Goal: Check status: Check status

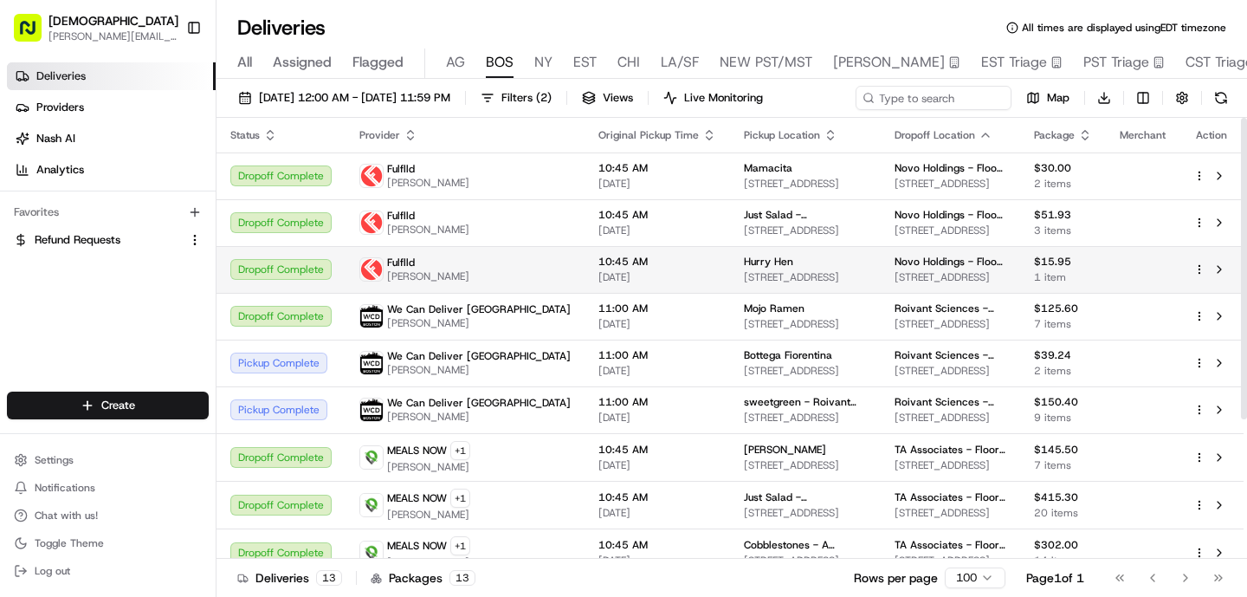
scroll to position [204, 0]
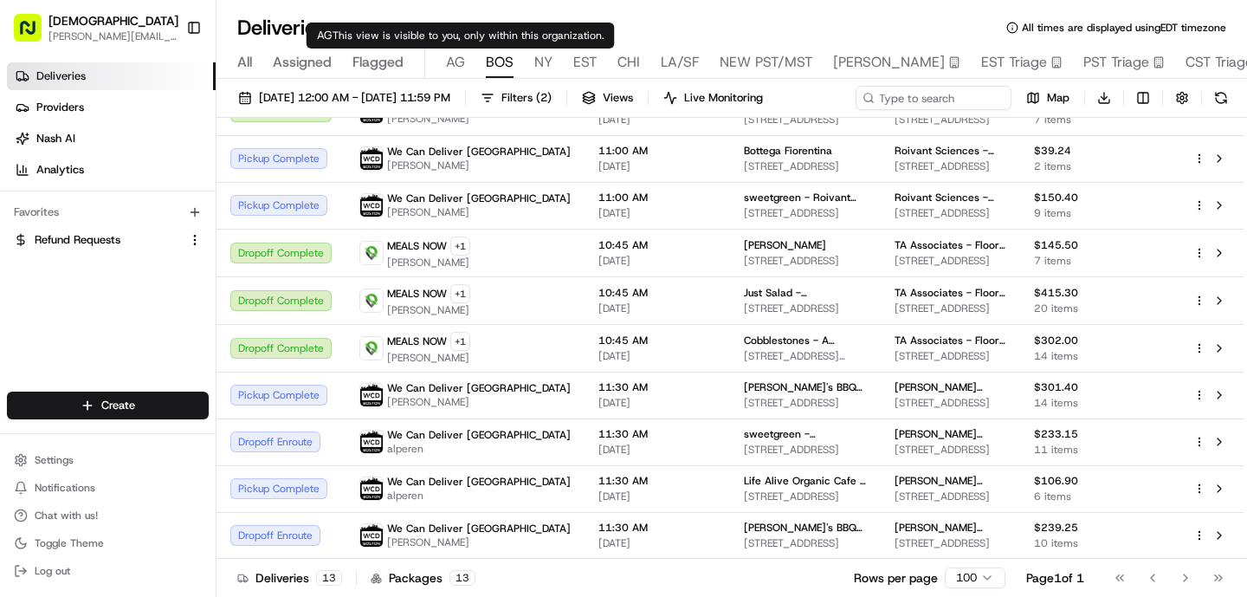
click at [443, 61] on div "All Assigned Flagged [PERSON_NAME] NY EST CHI LA/SF NEW PST/MST Jake Coverage E…" at bounding box center [771, 63] width 1111 height 30
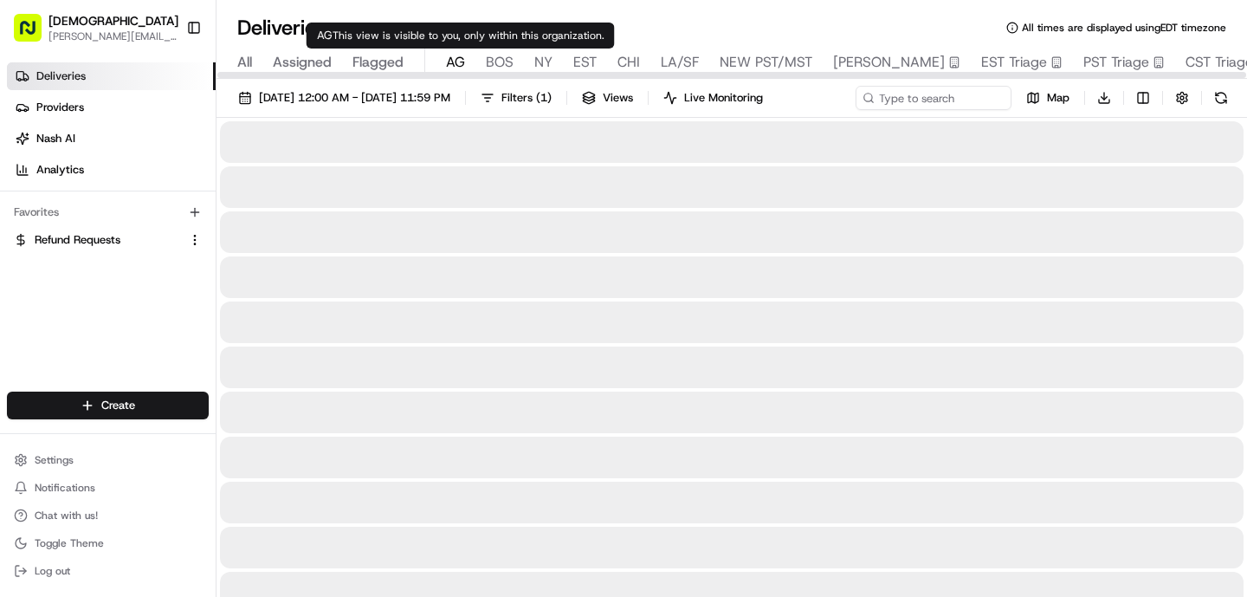
click at [452, 62] on span "AG" at bounding box center [455, 62] width 19 height 21
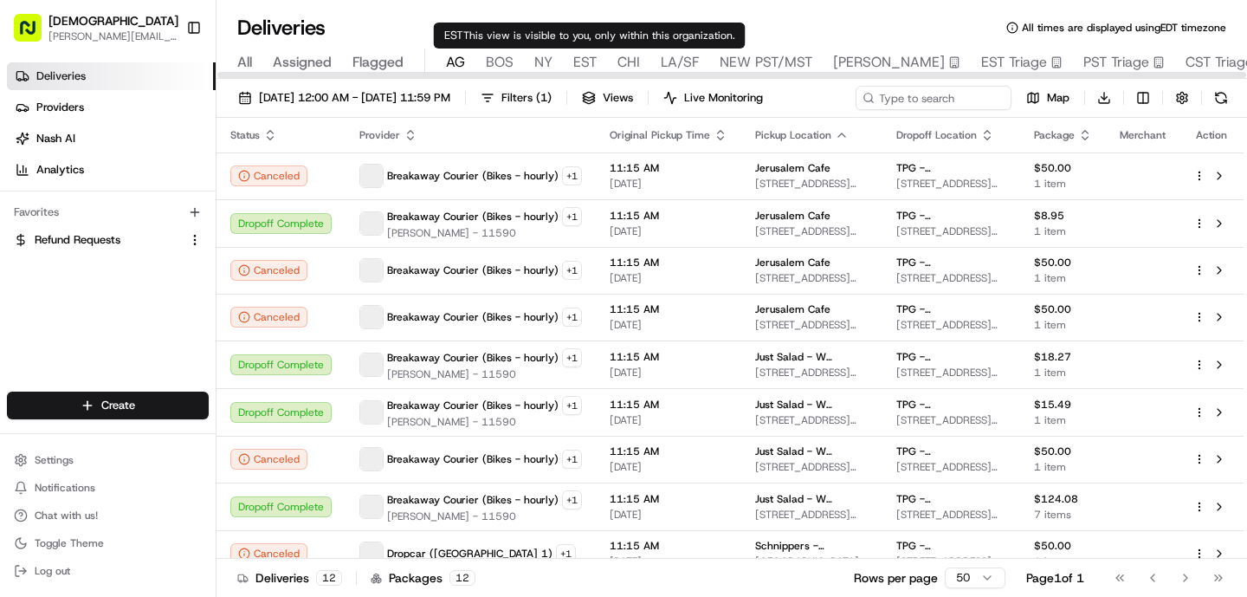
click at [546, 58] on span "NY" at bounding box center [543, 62] width 18 height 21
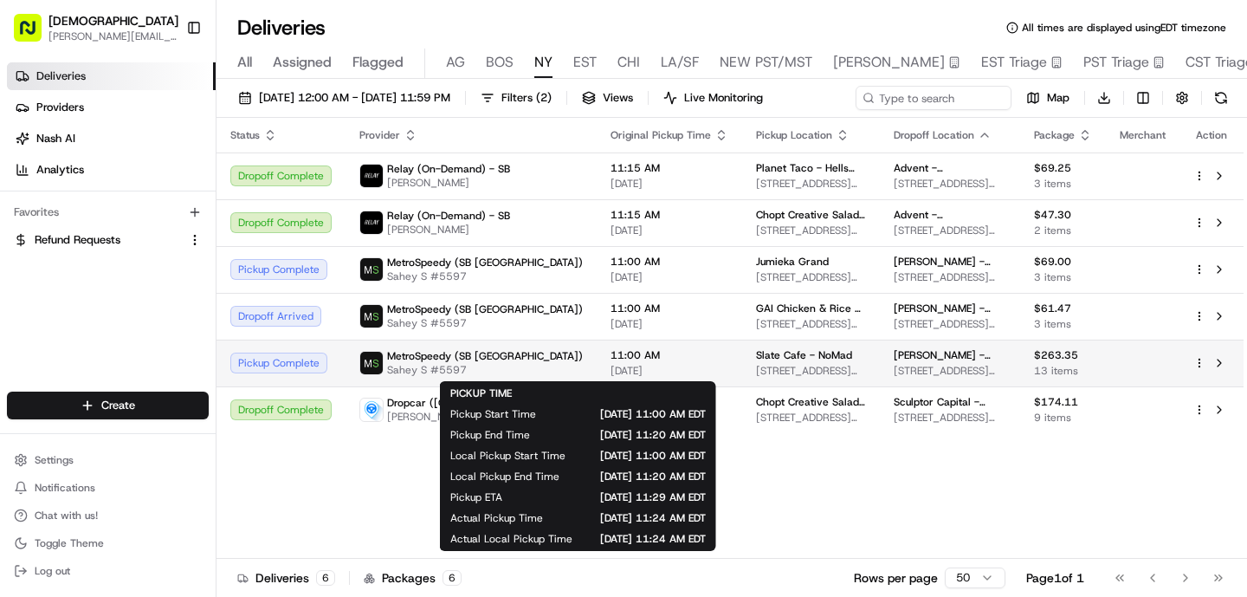
click at [610, 360] on span "11:00 AM" at bounding box center [669, 355] width 118 height 14
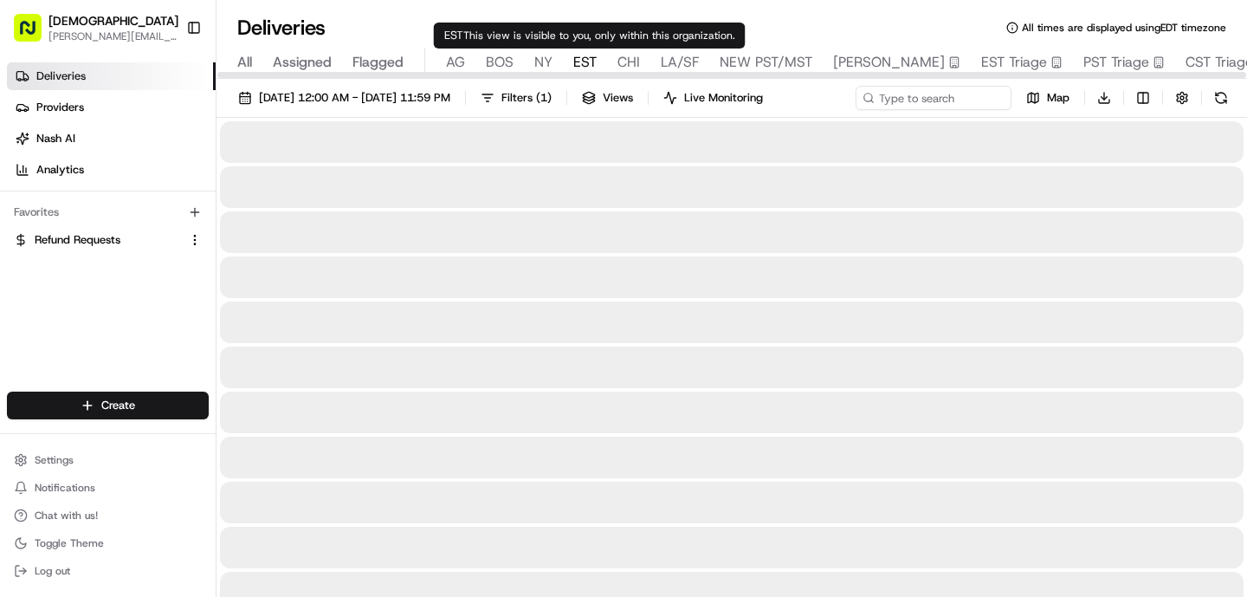
click at [584, 68] on span "EST" at bounding box center [584, 62] width 23 height 21
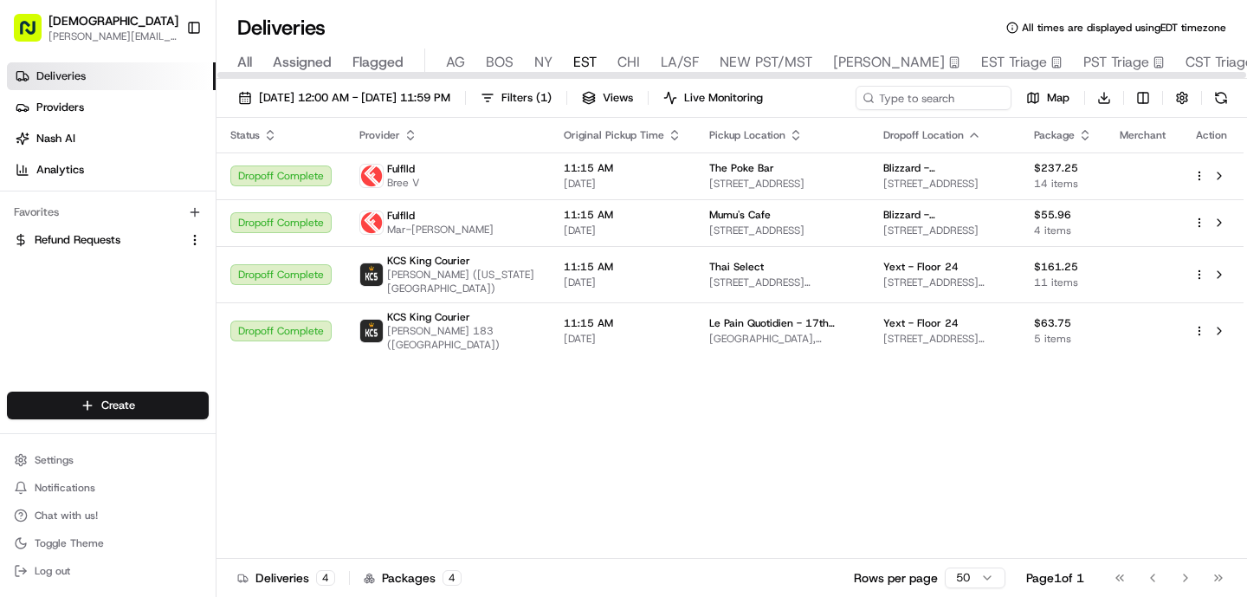
click at [584, 58] on span "EST" at bounding box center [584, 62] width 23 height 21
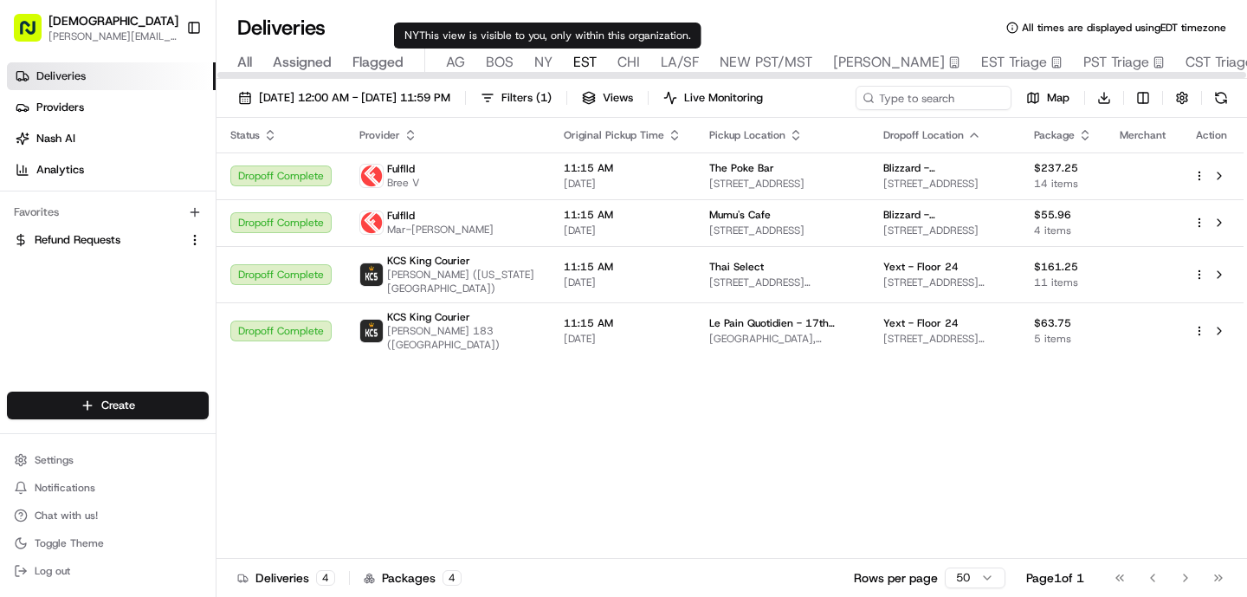
click at [542, 61] on span "NY" at bounding box center [543, 62] width 18 height 21
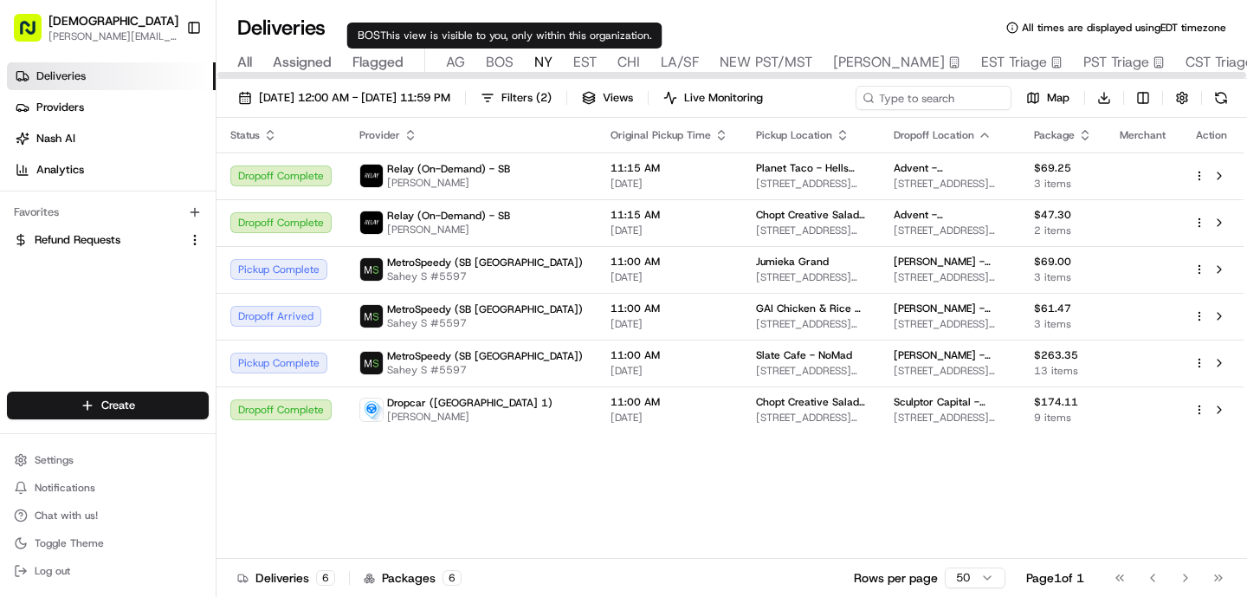
click at [493, 64] on span "BOS" at bounding box center [500, 62] width 28 height 21
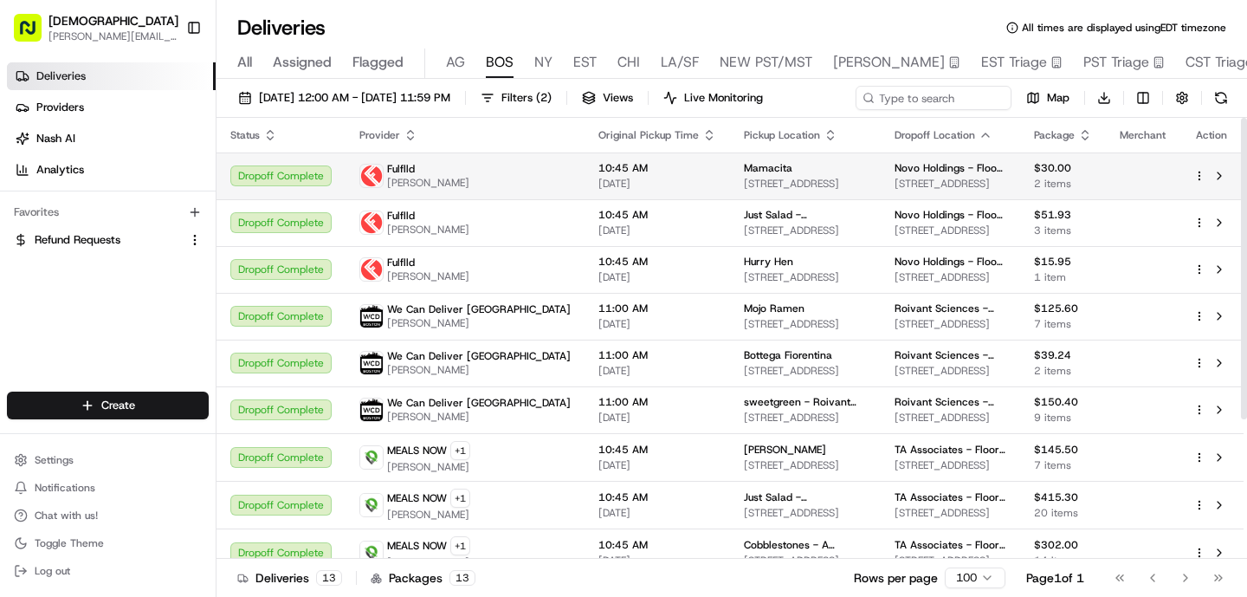
click at [505, 195] on td "Fulflld [PERSON_NAME]" at bounding box center [464, 175] width 239 height 47
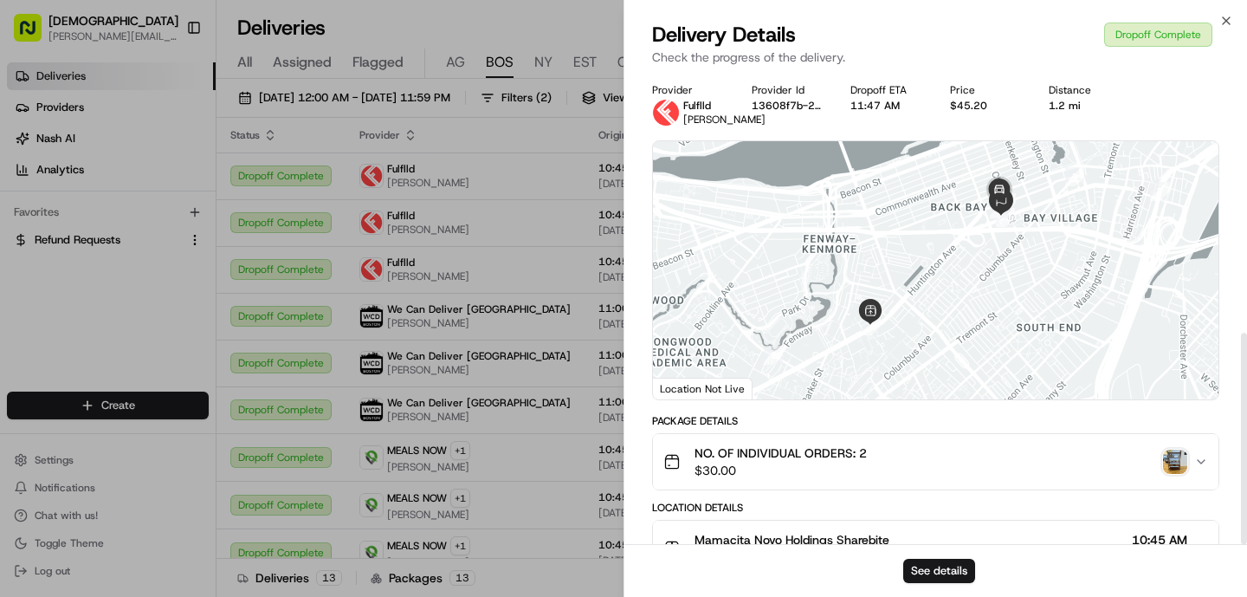
scroll to position [580, 0]
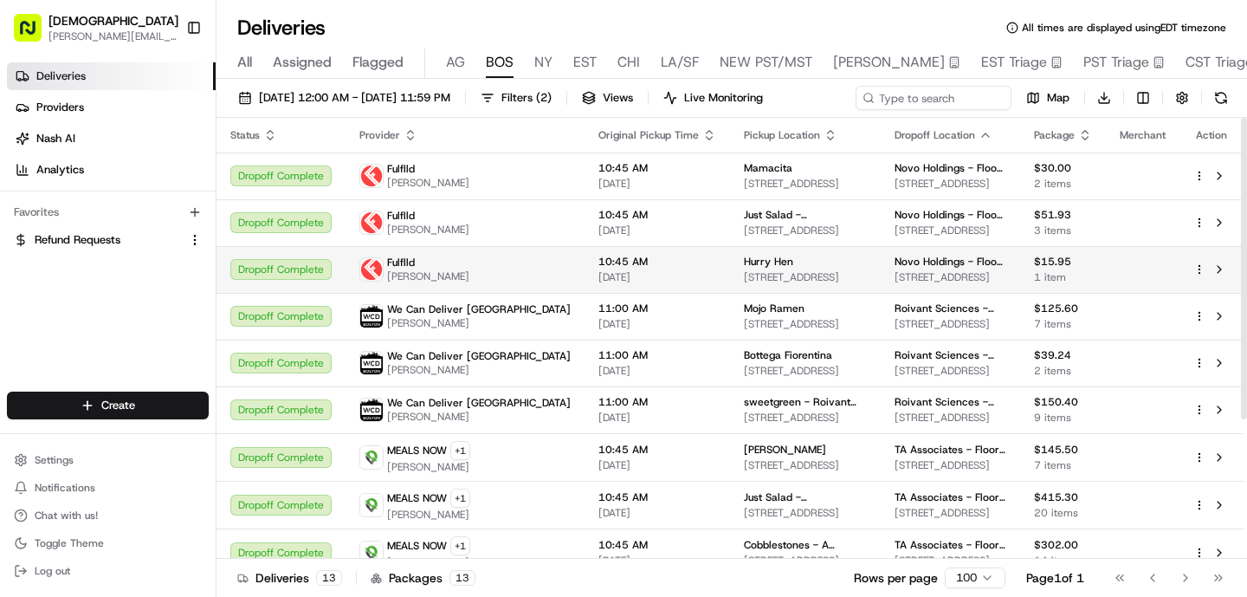
click at [584, 249] on td "10:45 AM [DATE]" at bounding box center [656, 269] width 145 height 47
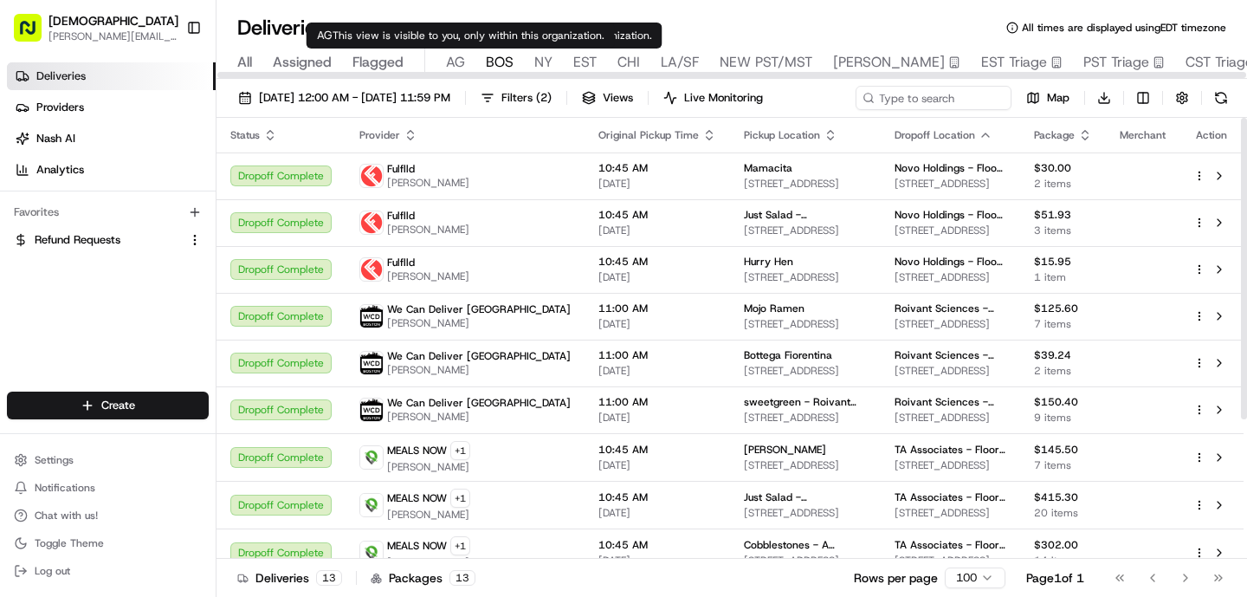
click at [463, 59] on span "AG" at bounding box center [455, 62] width 19 height 21
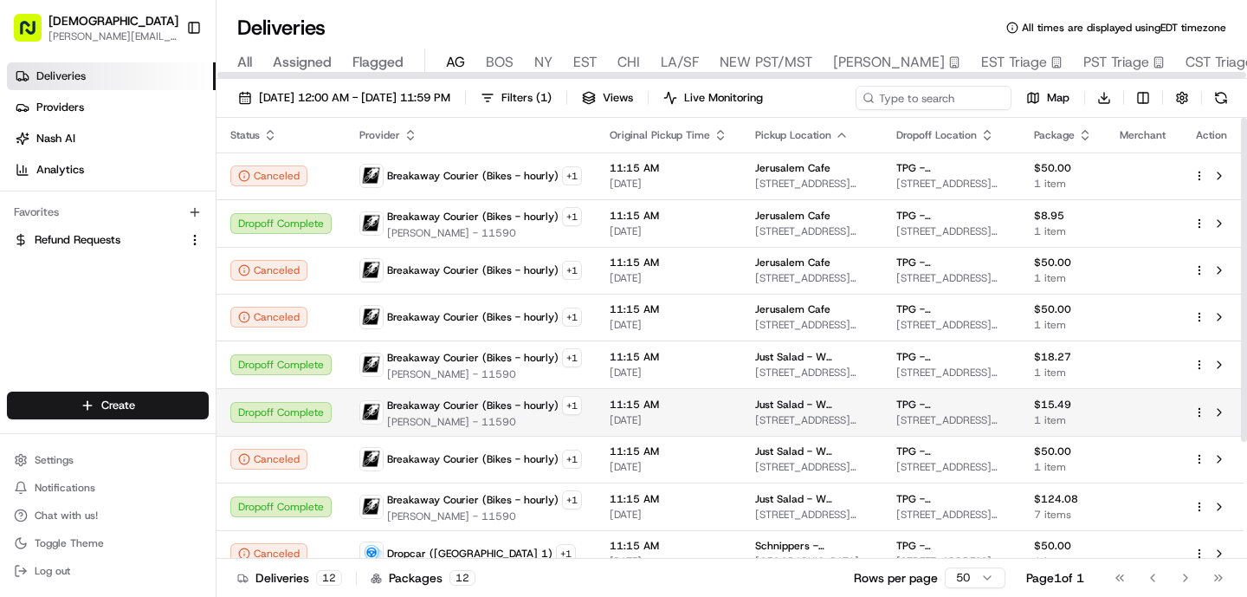
scroll to position [158, 0]
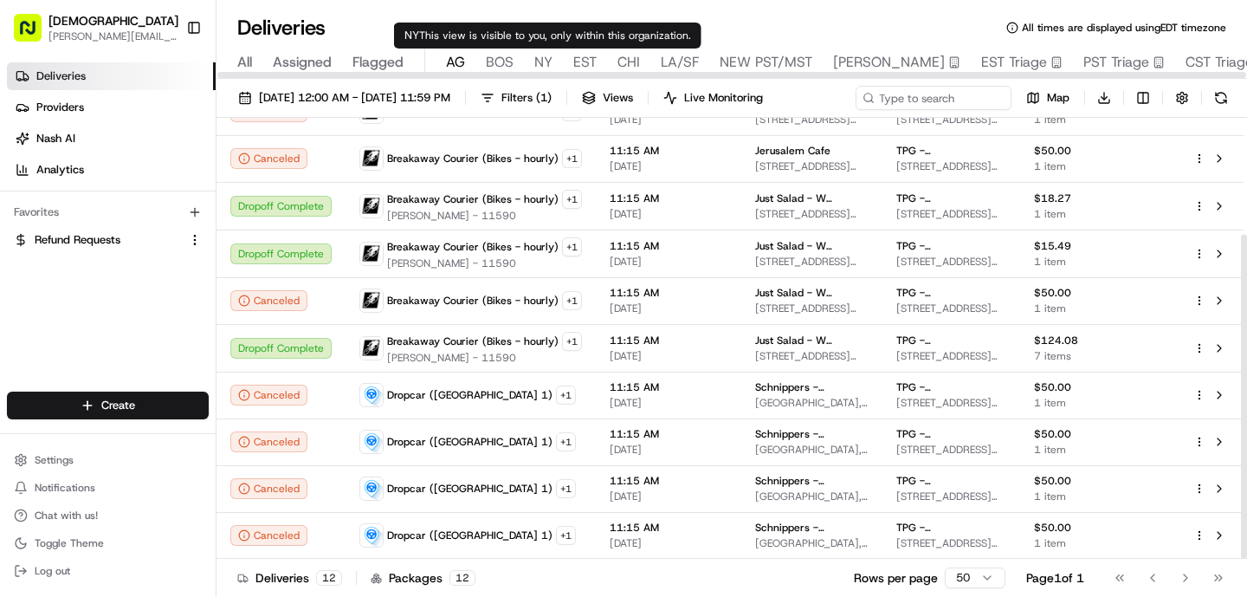
click at [549, 72] on div at bounding box center [731, 75] width 1029 height 6
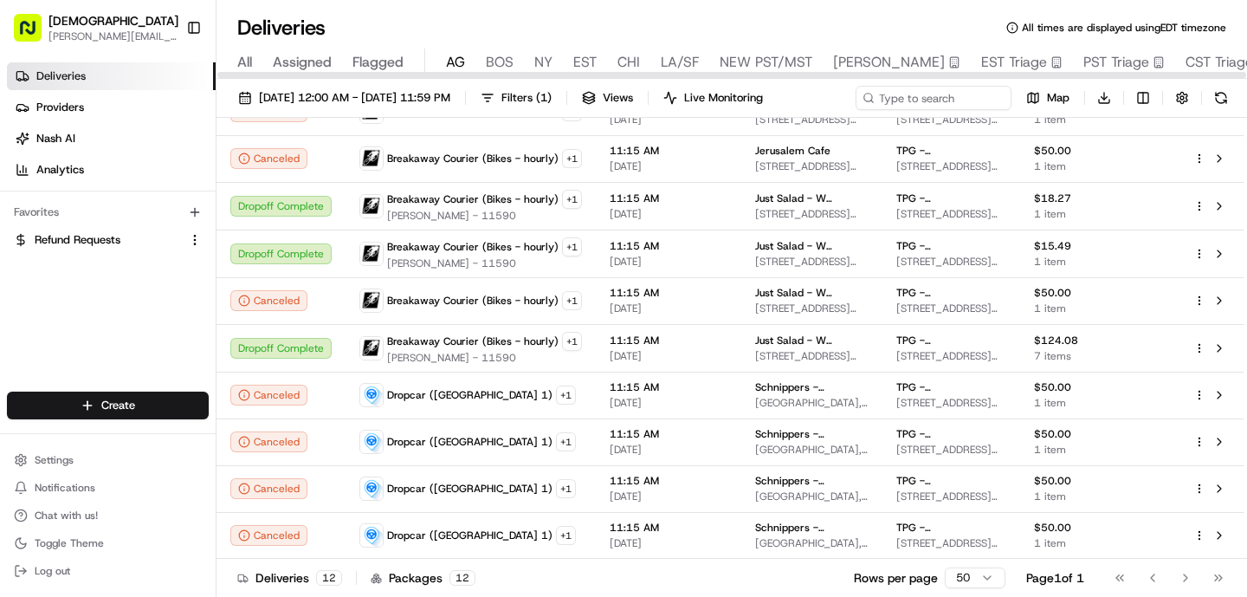
click at [549, 72] on div at bounding box center [731, 75] width 1029 height 6
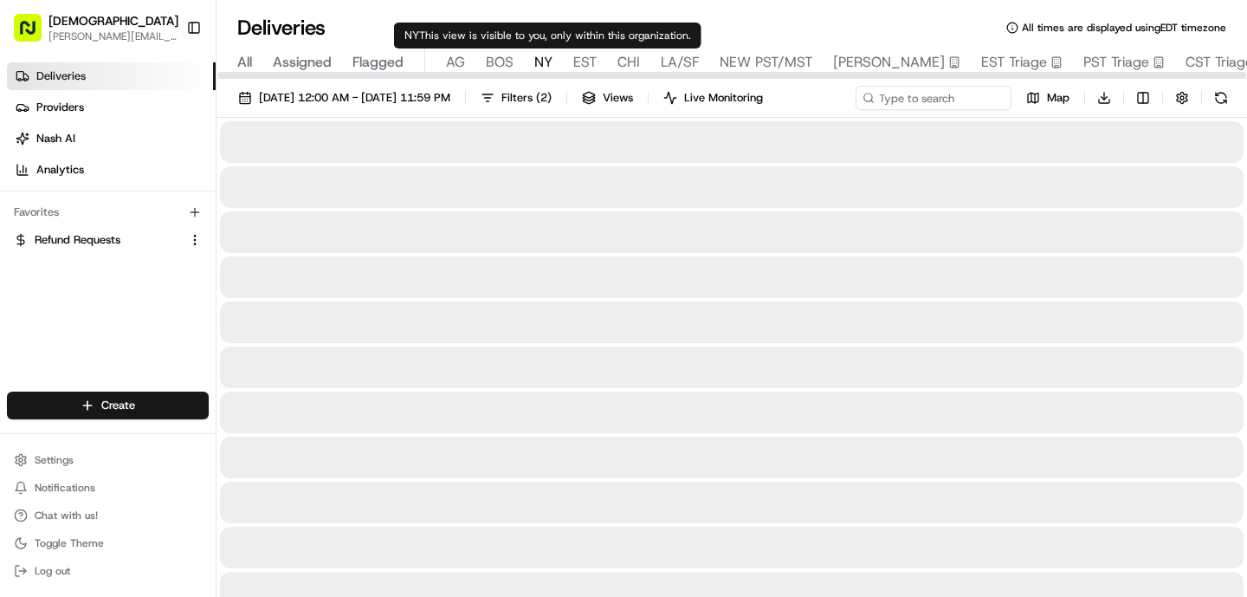
click at [542, 59] on span "NY" at bounding box center [543, 62] width 18 height 21
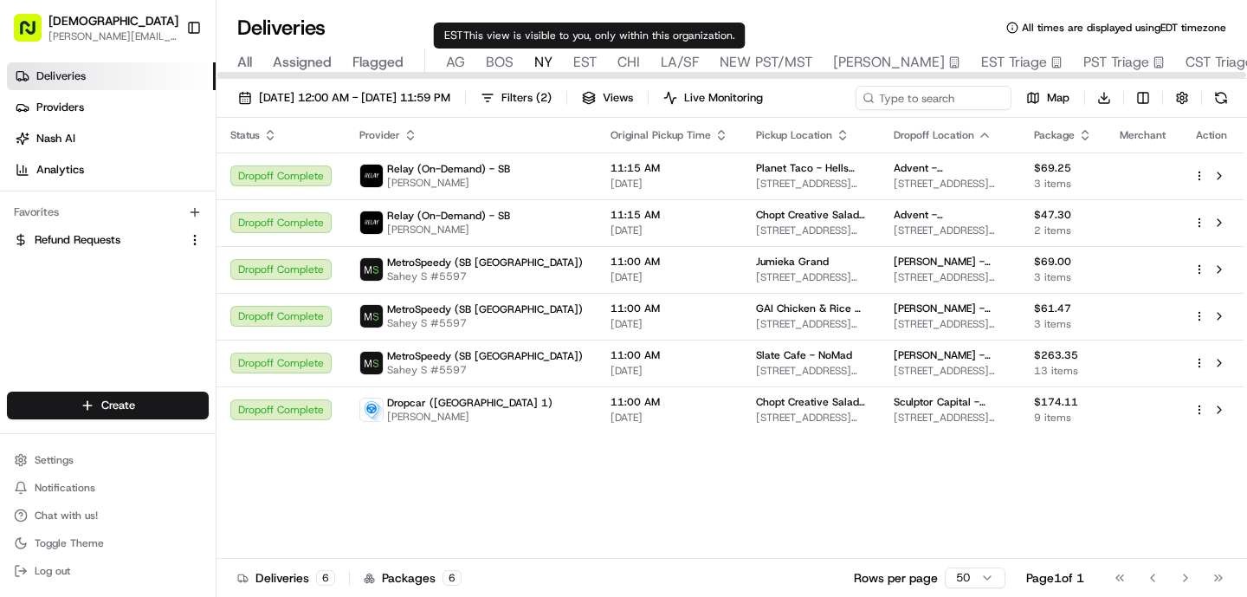
click at [580, 65] on span "EST" at bounding box center [584, 62] width 23 height 21
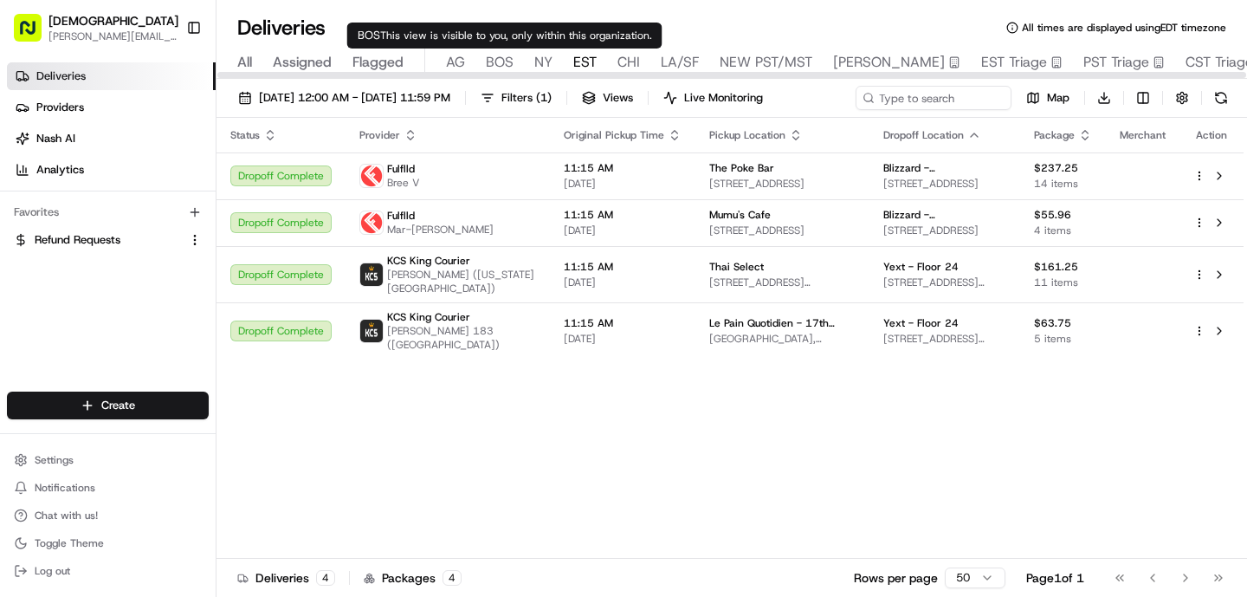
click at [500, 64] on span "BOS" at bounding box center [500, 62] width 28 height 21
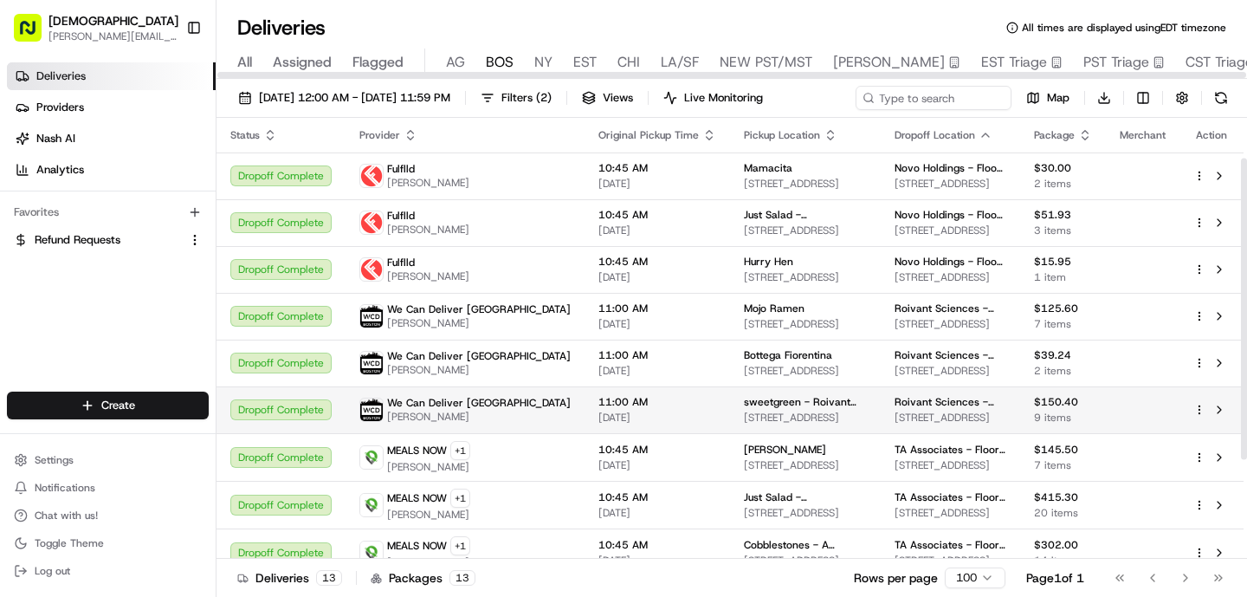
scroll to position [204, 0]
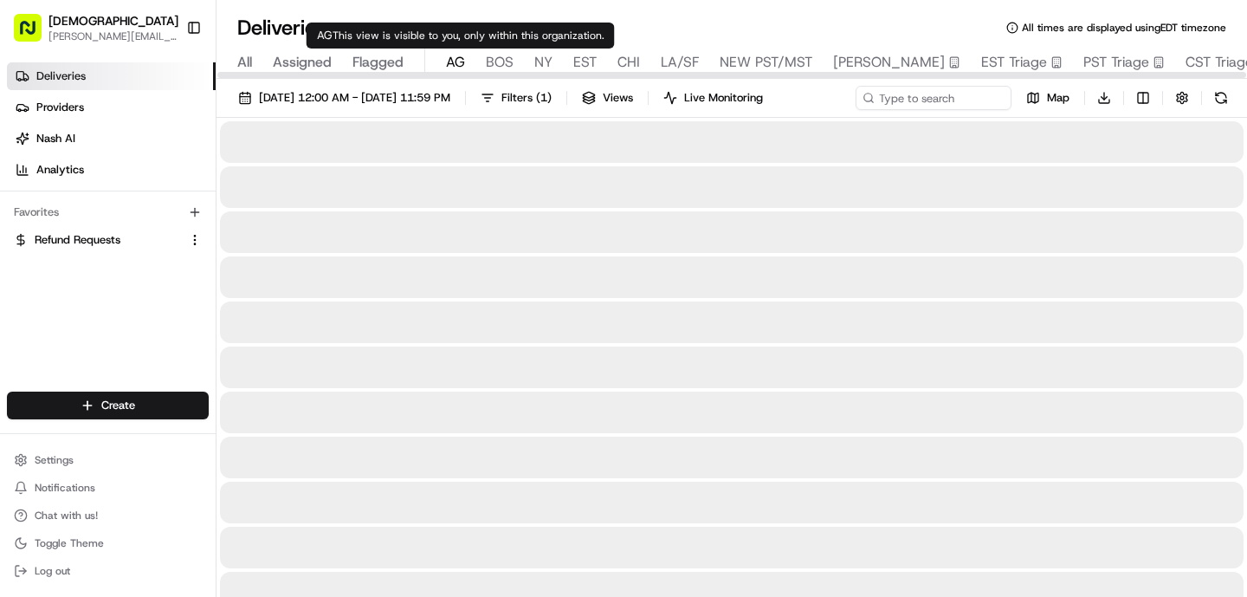
click at [458, 56] on span "AG" at bounding box center [455, 62] width 19 height 21
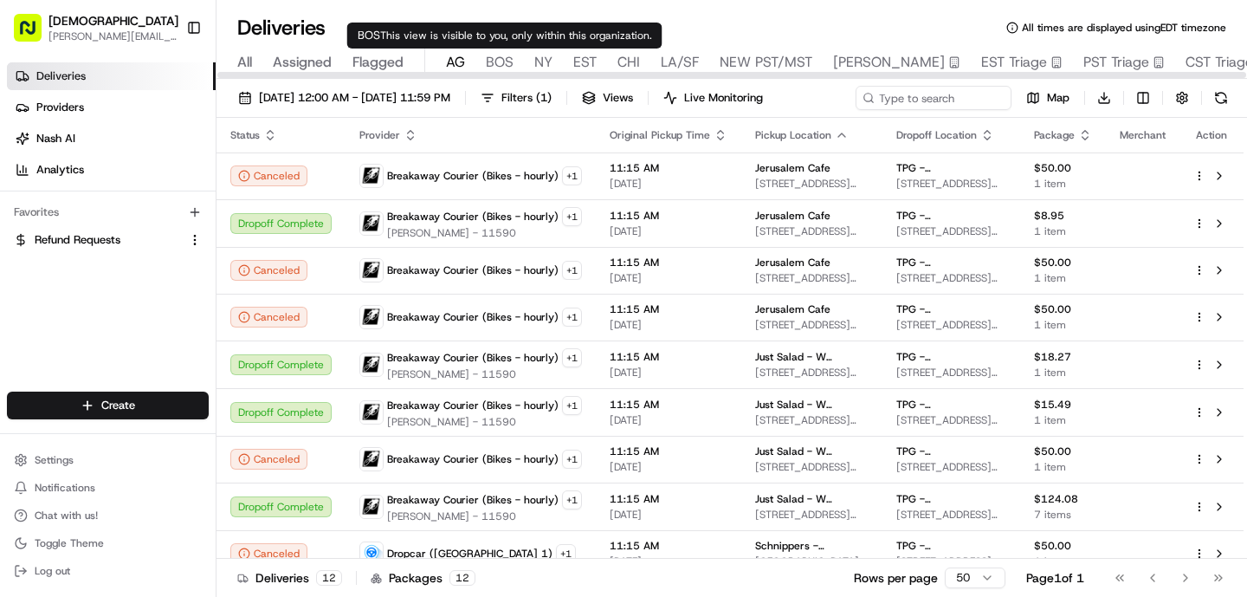
click at [529, 63] on div "All Assigned Flagged [PERSON_NAME] NY EST CHI LA/SF NEW PST/MST Jake Coverage E…" at bounding box center [771, 63] width 1111 height 30
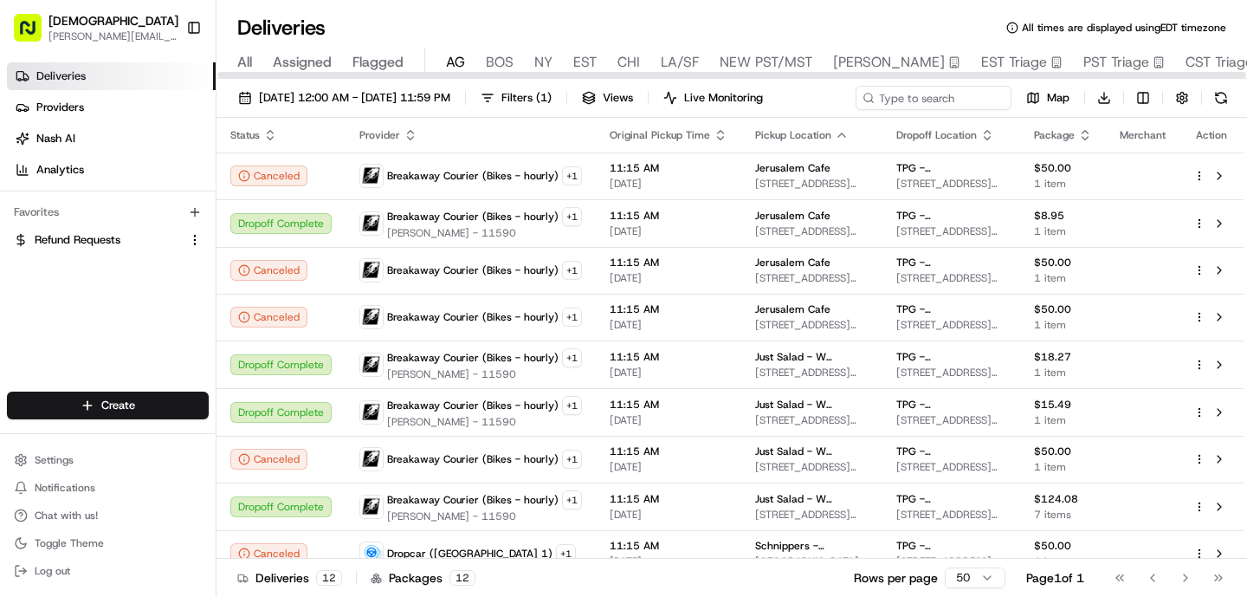
click at [538, 63] on span "NY" at bounding box center [543, 62] width 18 height 21
